Goal: Navigation & Orientation: Find specific page/section

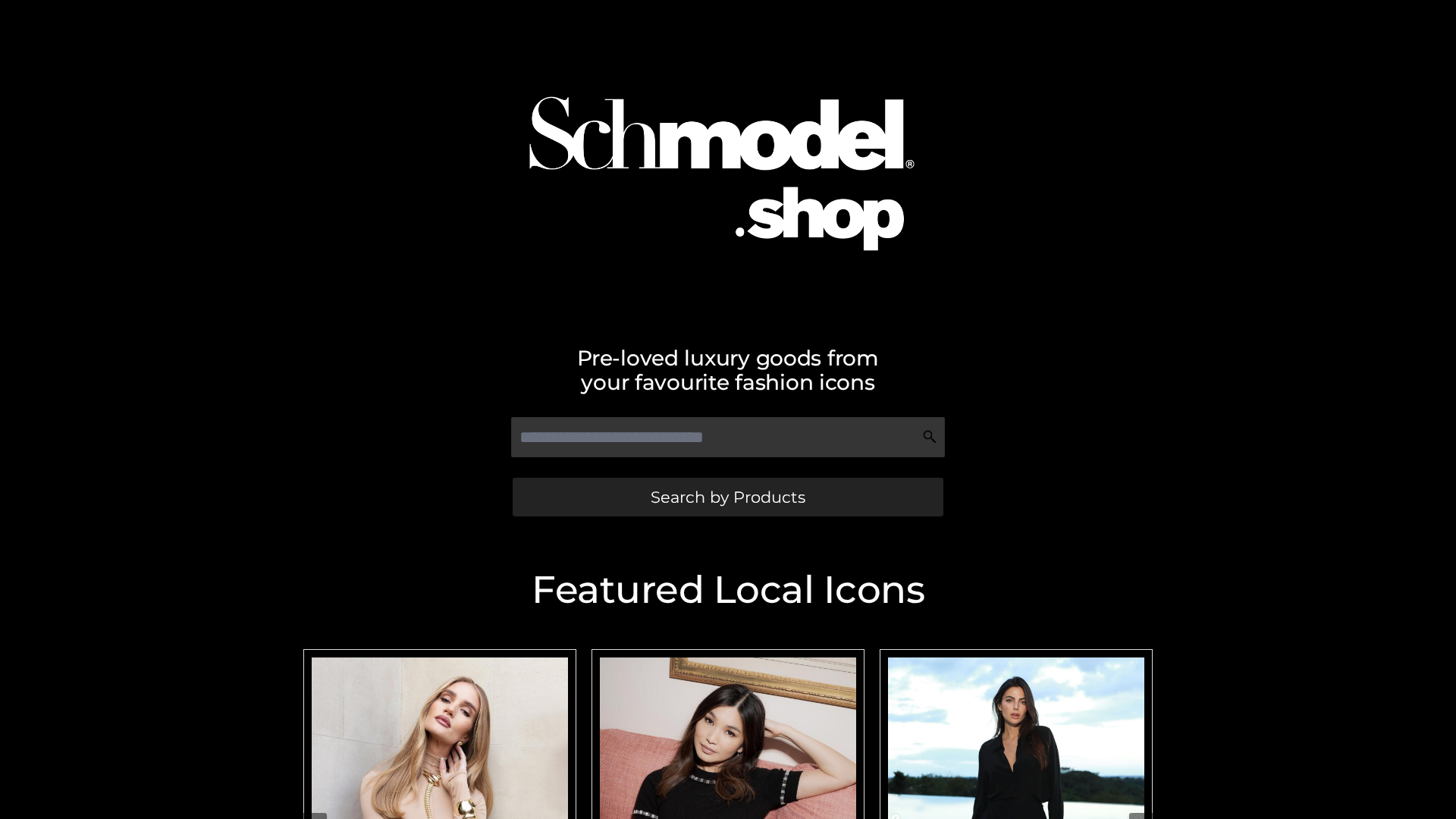
click at [727, 496] on span "Search by Products" at bounding box center [727, 497] width 155 height 16
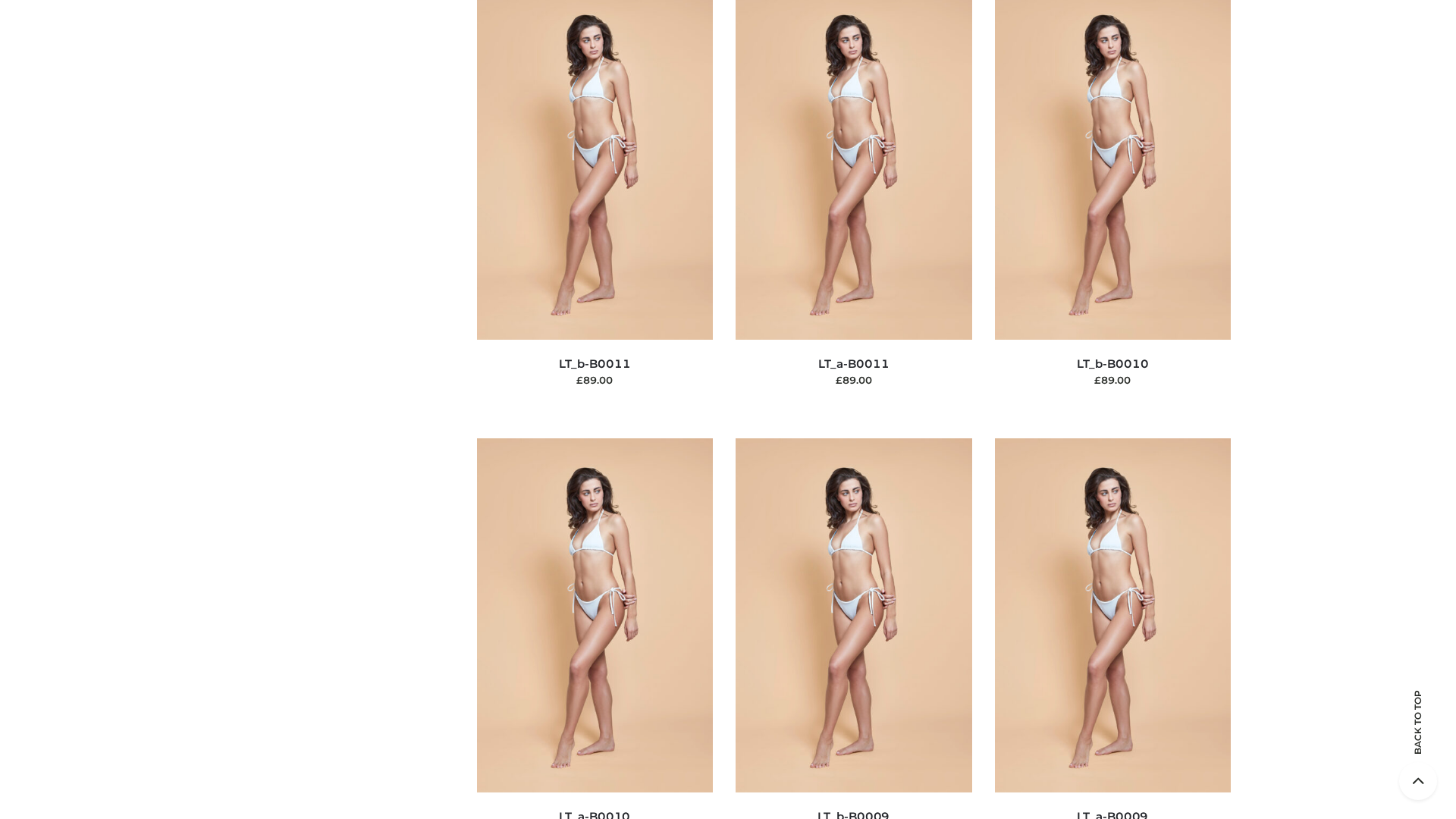
scroll to position [6809, 0]
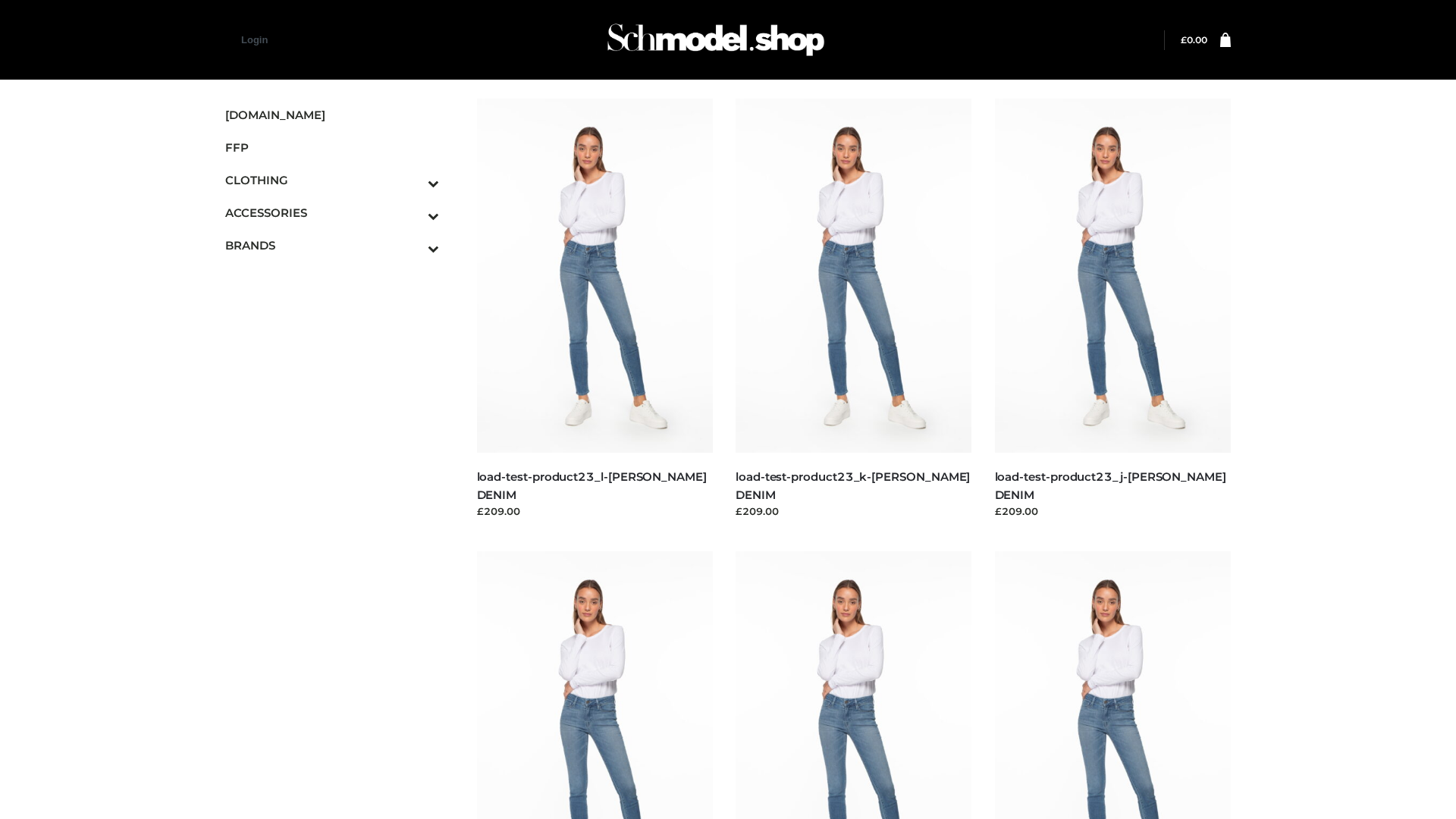
scroll to position [1330, 0]
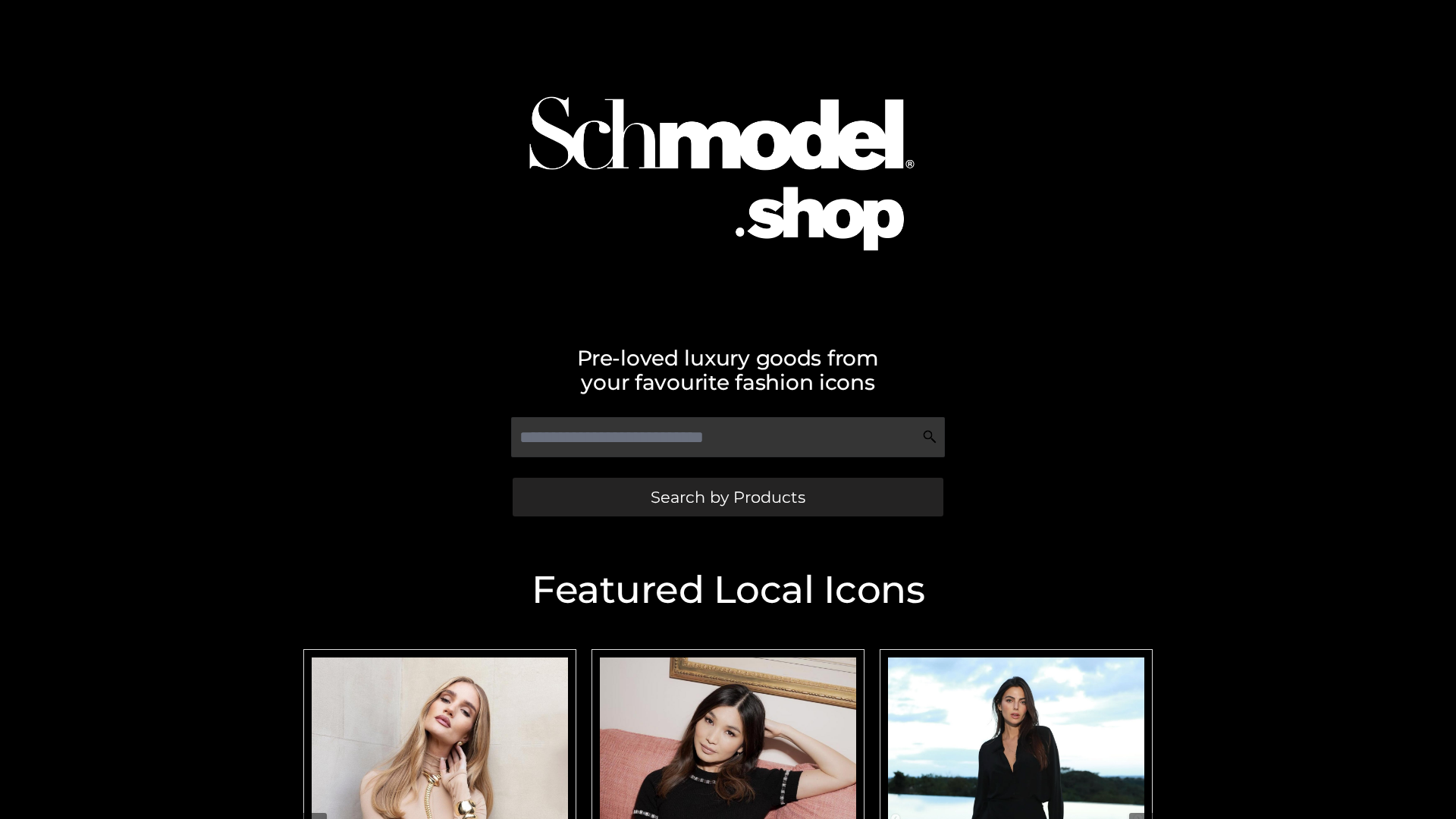
click at [727, 496] on span "Search by Products" at bounding box center [727, 497] width 155 height 16
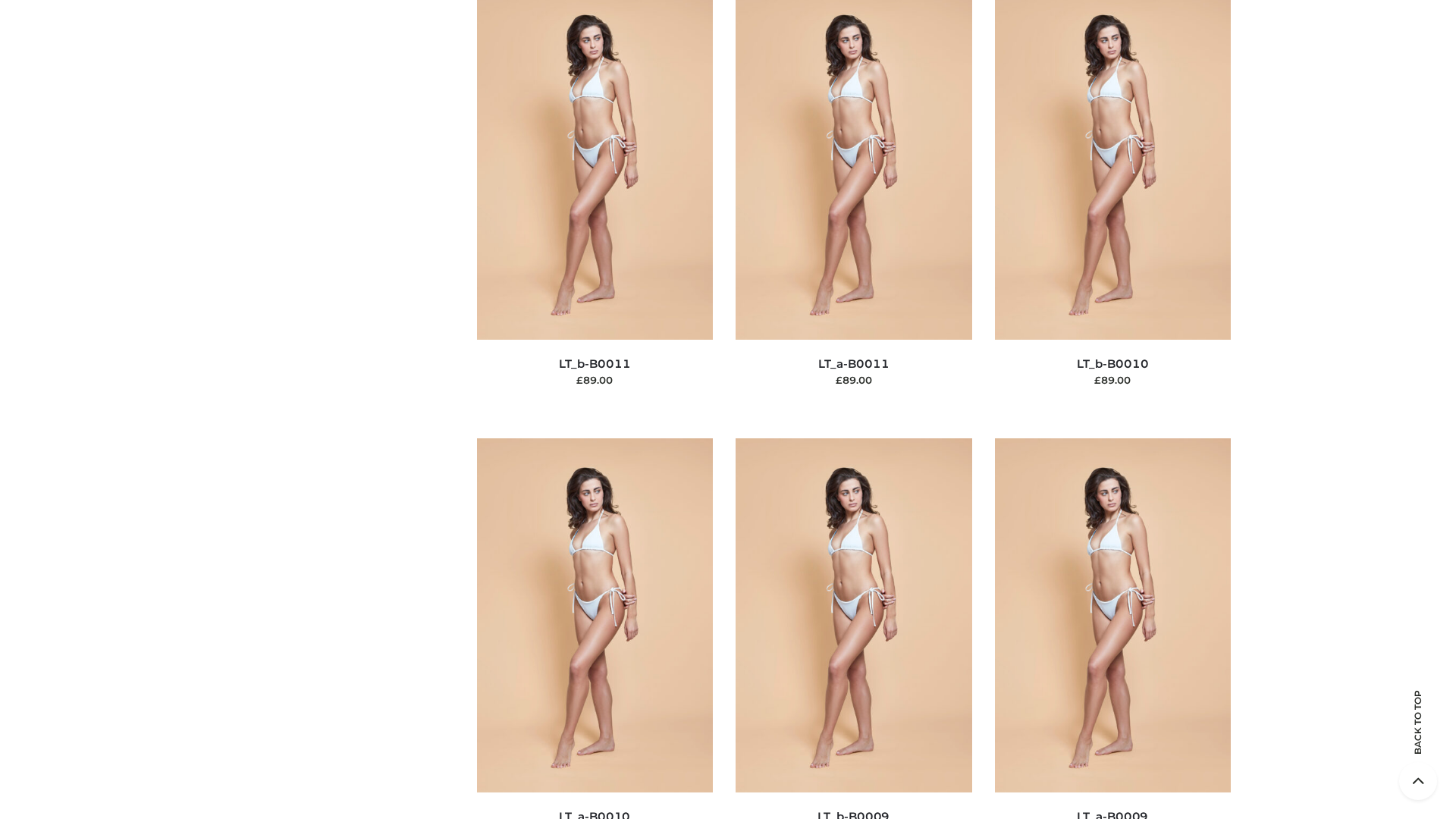
scroll to position [6809, 0]
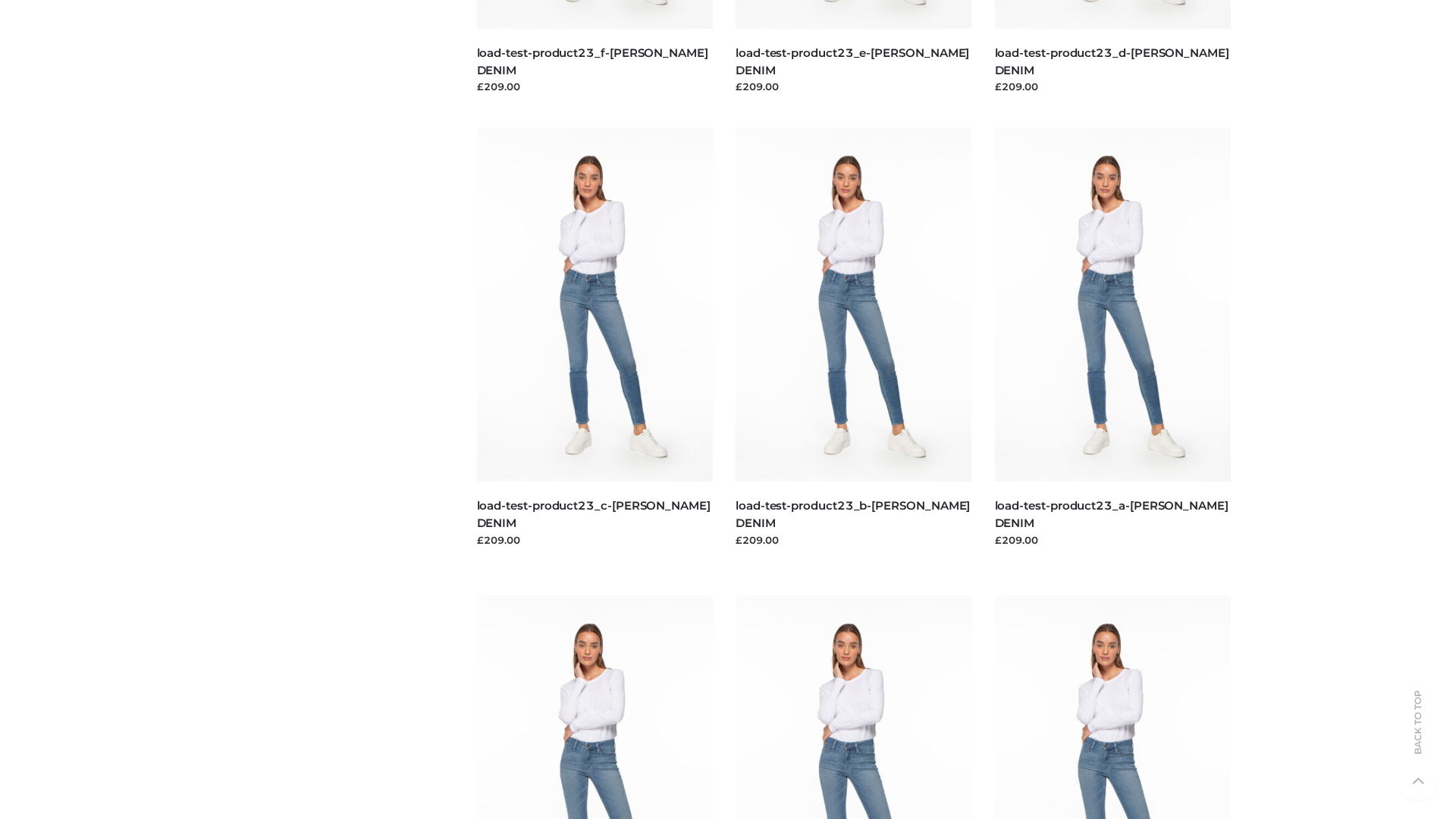
scroll to position [1330, 0]
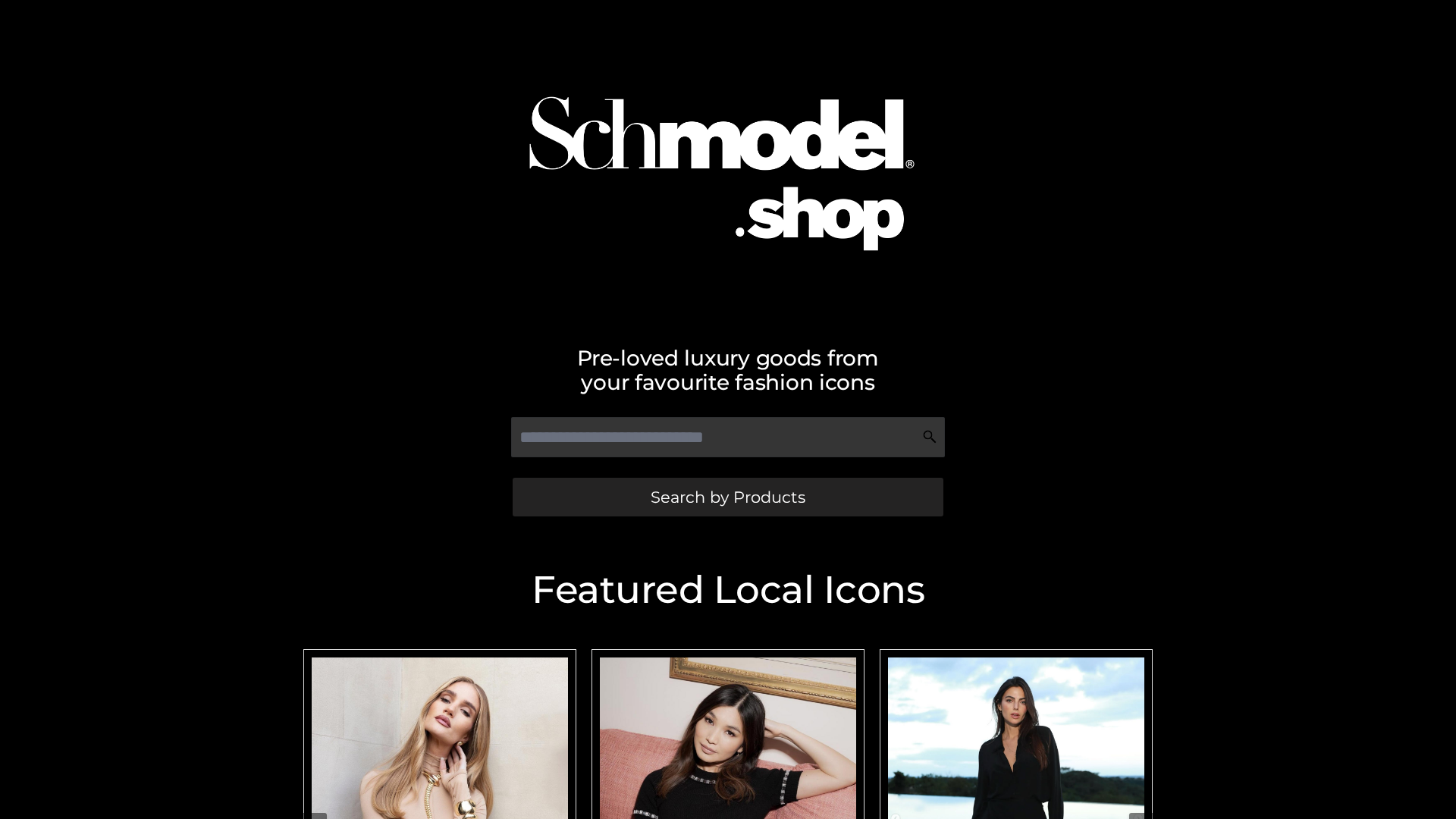
click at [727, 496] on span "Search by Products" at bounding box center [727, 497] width 155 height 16
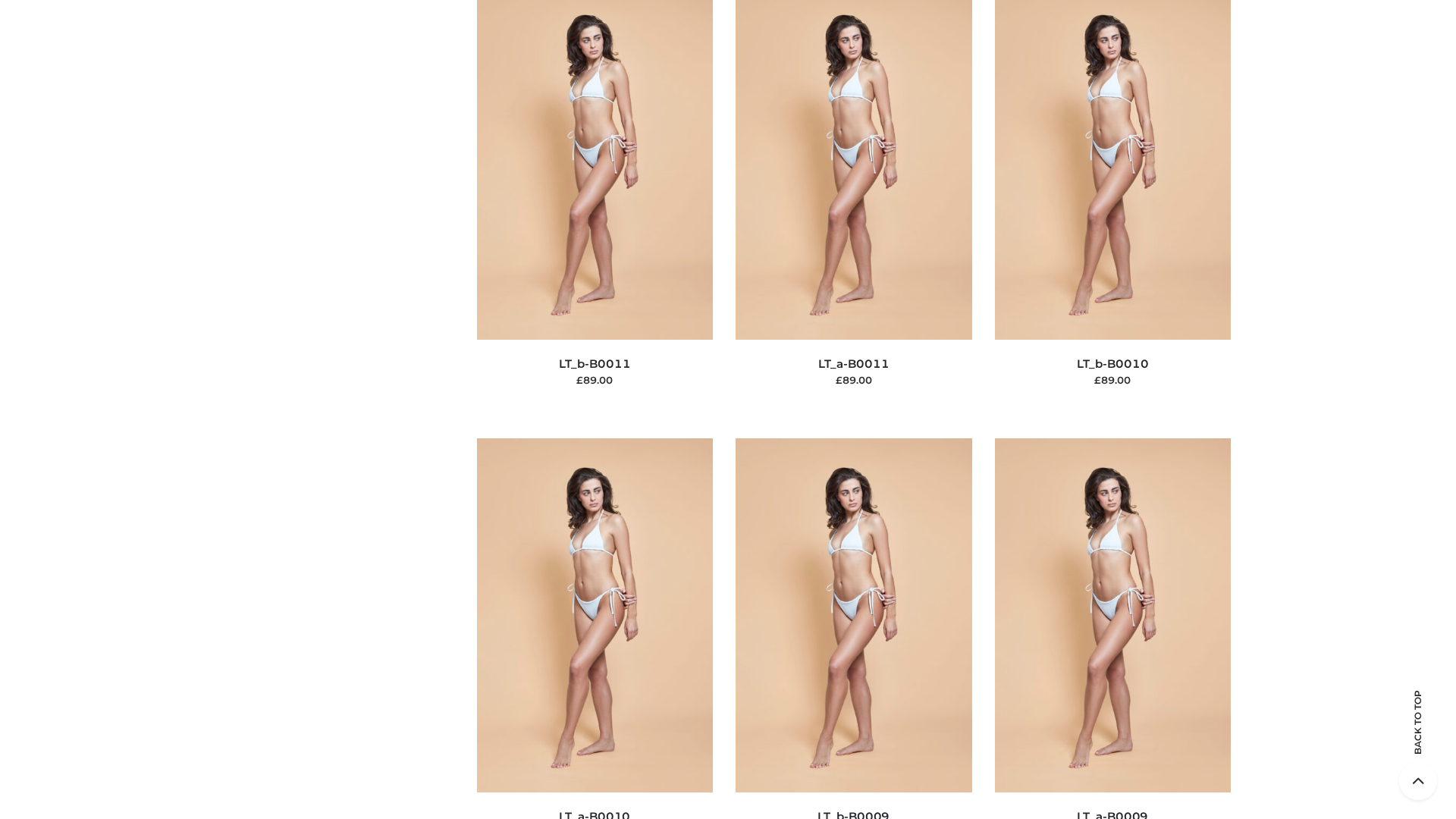
scroll to position [6809, 0]
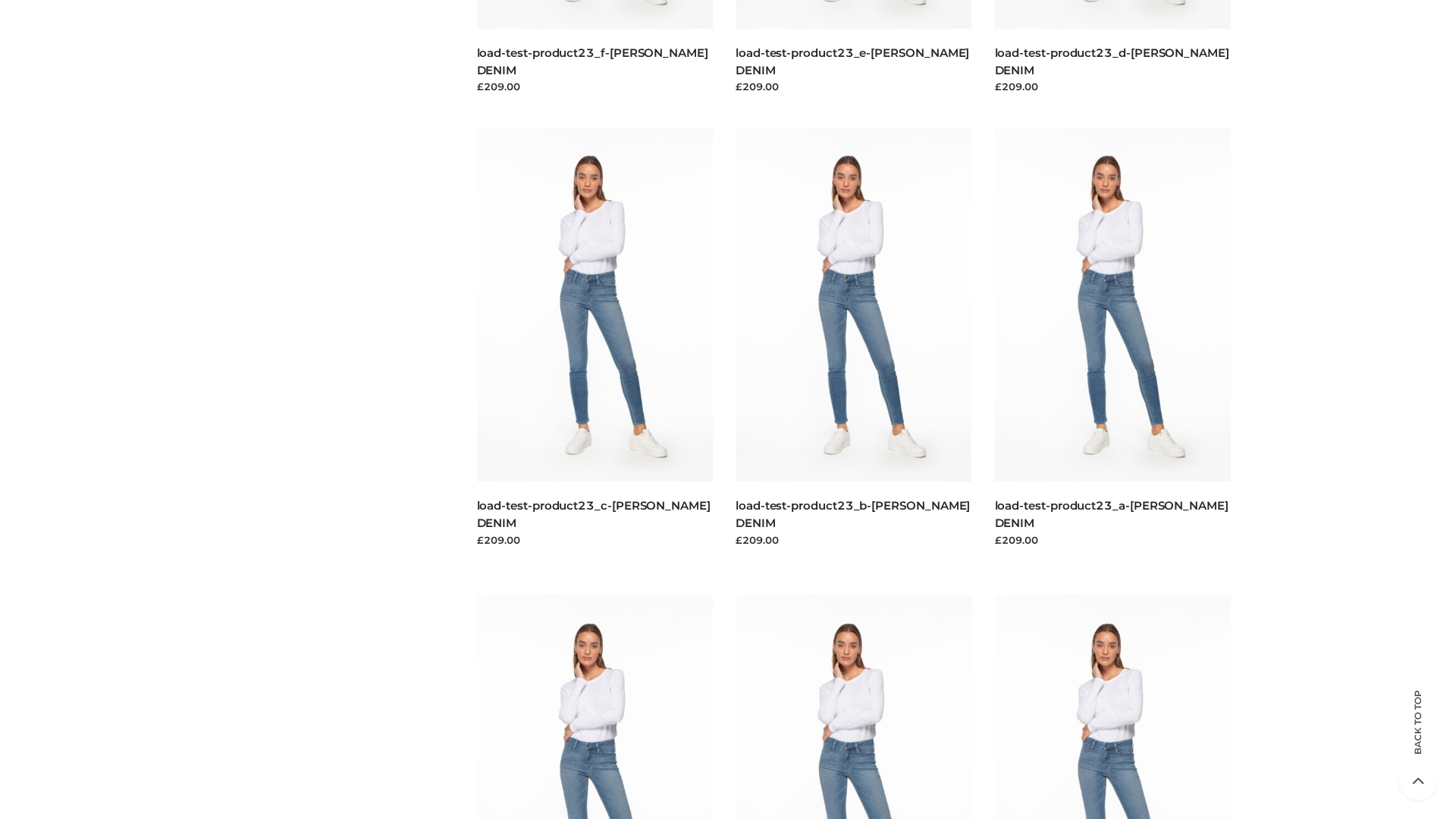
scroll to position [1330, 0]
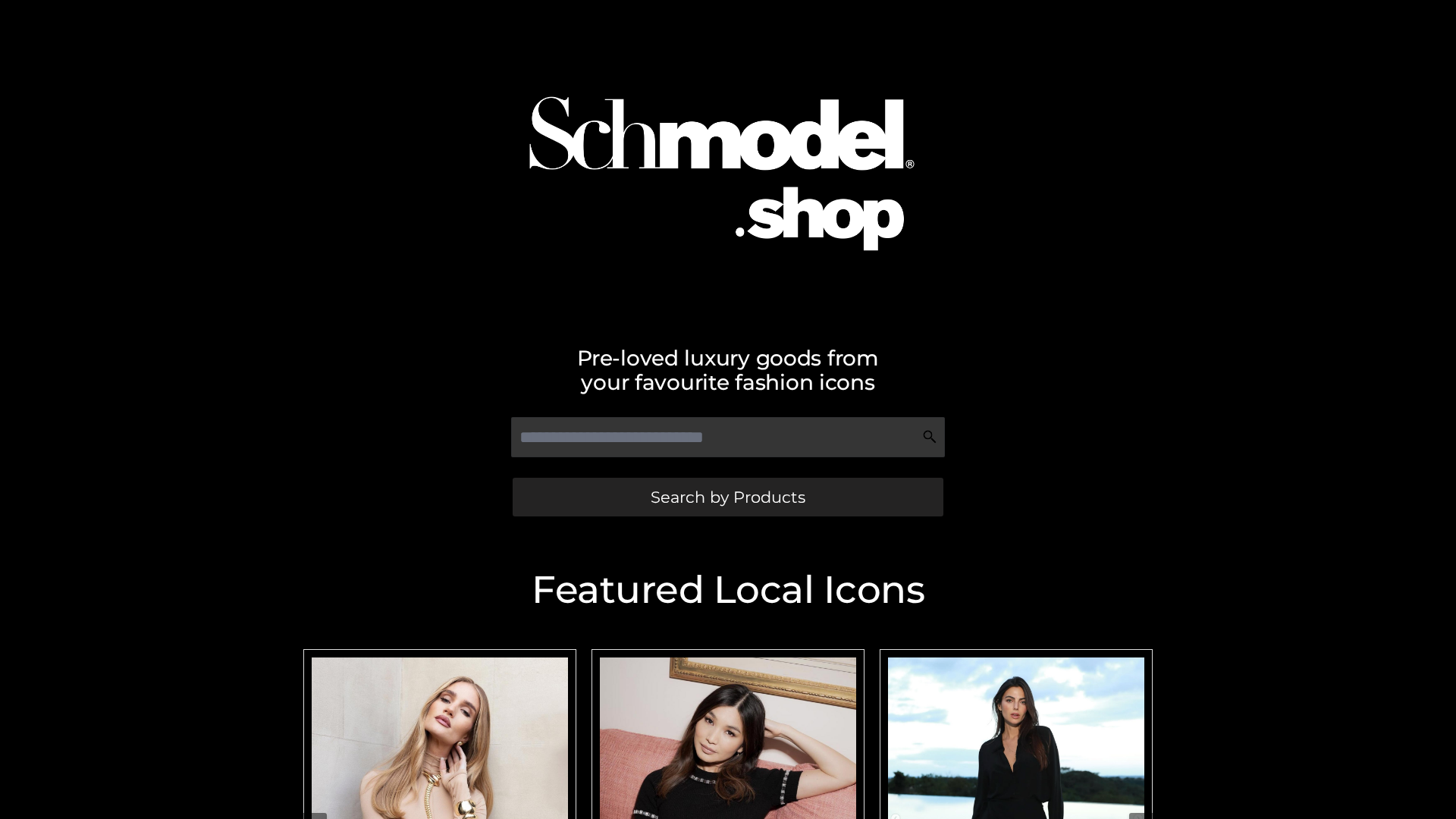
click at [727, 496] on span "Search by Products" at bounding box center [727, 497] width 155 height 16
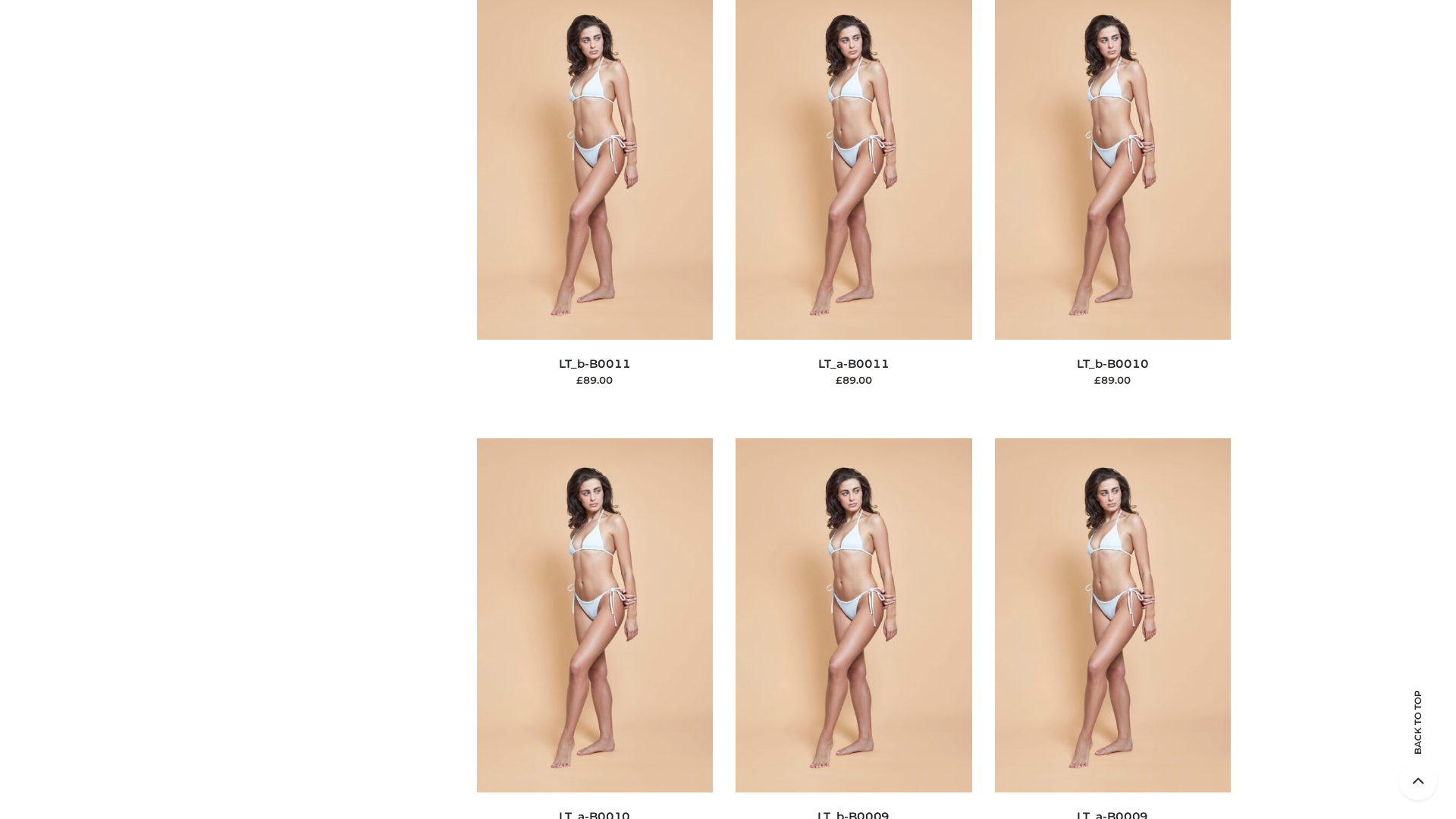
scroll to position [6809, 0]
